Goal: Check status: Check status

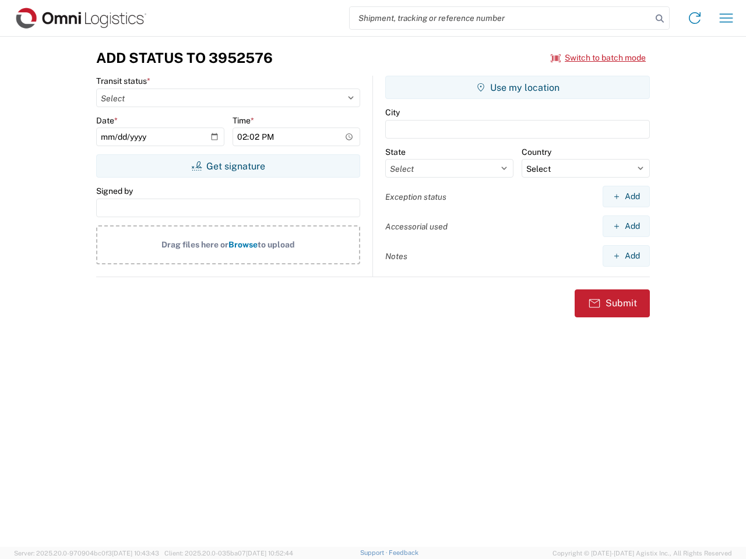
click at [500, 18] on input "search" at bounding box center [501, 18] width 302 height 22
click at [660, 19] on icon at bounding box center [659, 18] width 16 height 16
click at [695, 18] on icon at bounding box center [694, 18] width 19 height 19
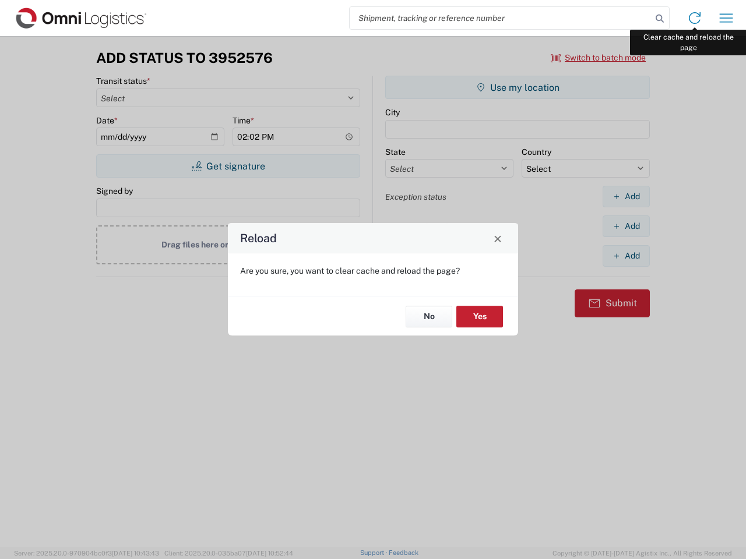
click at [726, 18] on div "Reload Are you sure, you want to clear cache and reload the page? No Yes" at bounding box center [373, 279] width 746 height 559
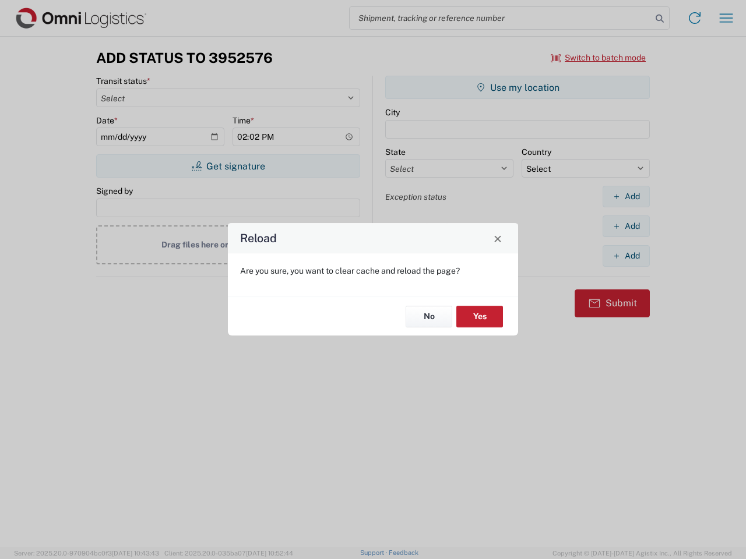
click at [598, 58] on div "Reload Are you sure, you want to clear cache and reload the page? No Yes" at bounding box center [373, 279] width 746 height 559
click at [228, 166] on div "Reload Are you sure, you want to clear cache and reload the page? No Yes" at bounding box center [373, 279] width 746 height 559
click at [517, 87] on div "Reload Are you sure, you want to clear cache and reload the page? No Yes" at bounding box center [373, 279] width 746 height 559
click at [626, 196] on div "Reload Are you sure, you want to clear cache and reload the page? No Yes" at bounding box center [373, 279] width 746 height 559
click at [626, 226] on div "Reload Are you sure, you want to clear cache and reload the page? No Yes" at bounding box center [373, 279] width 746 height 559
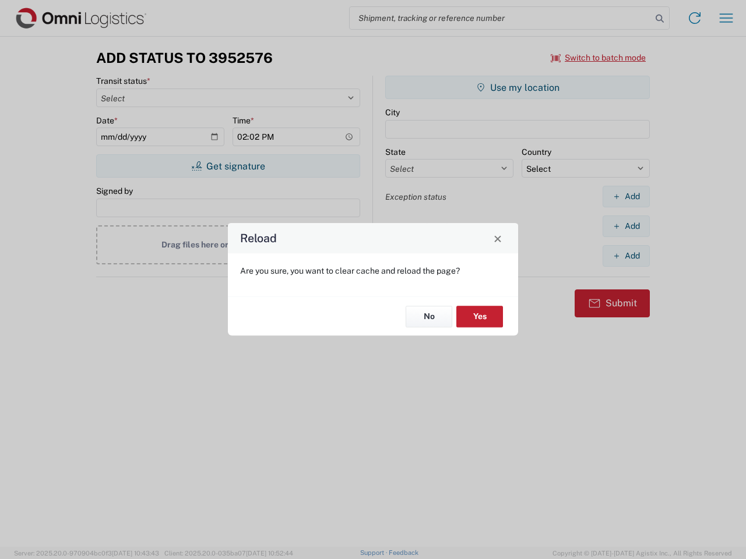
click at [626, 256] on div "Reload Are you sure, you want to clear cache and reload the page? No Yes" at bounding box center [373, 279] width 746 height 559
